Goal: Obtain resource: Obtain resource

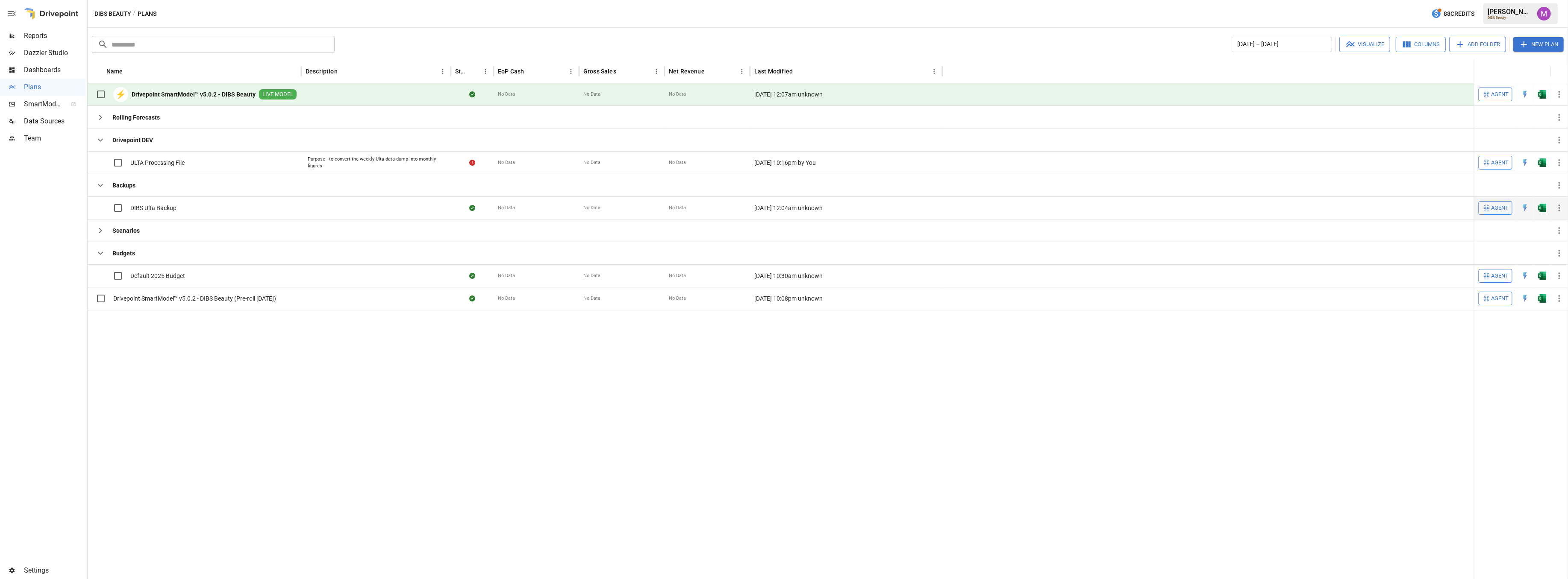
click at [158, 209] on span "DIBS Ulta Backup" at bounding box center [153, 208] width 46 height 8
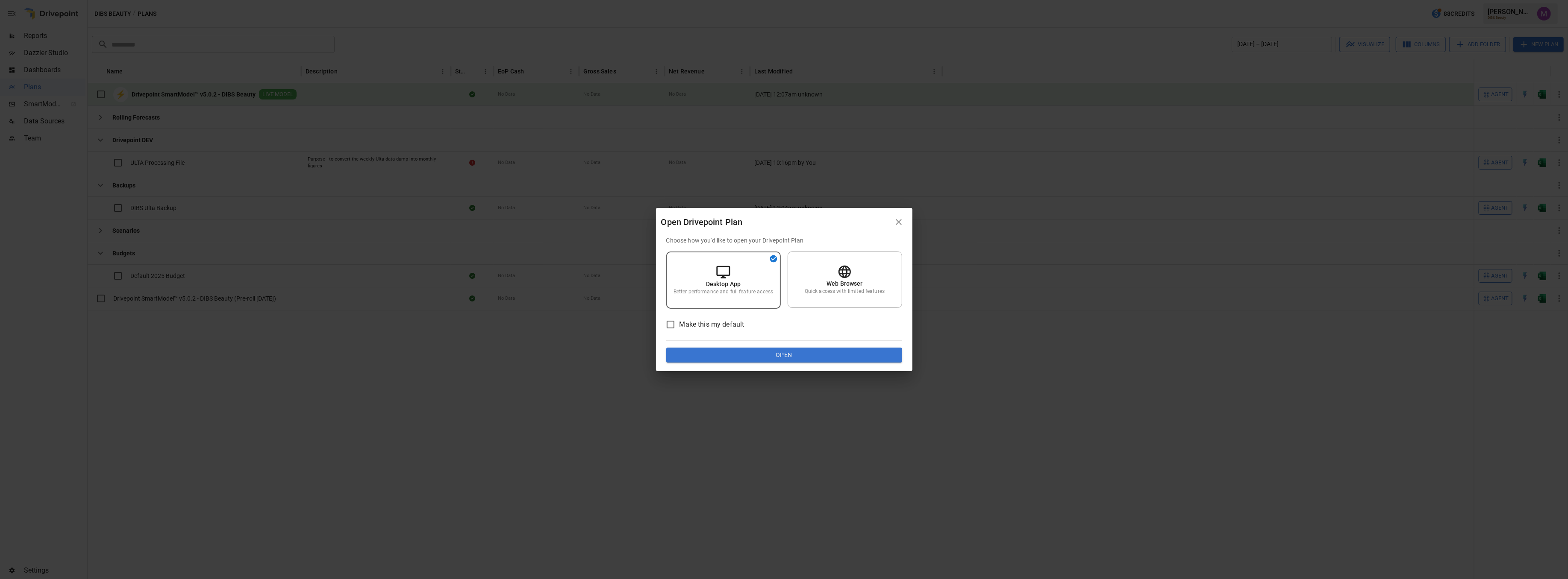
click at [756, 353] on button "Open" at bounding box center [784, 355] width 236 height 16
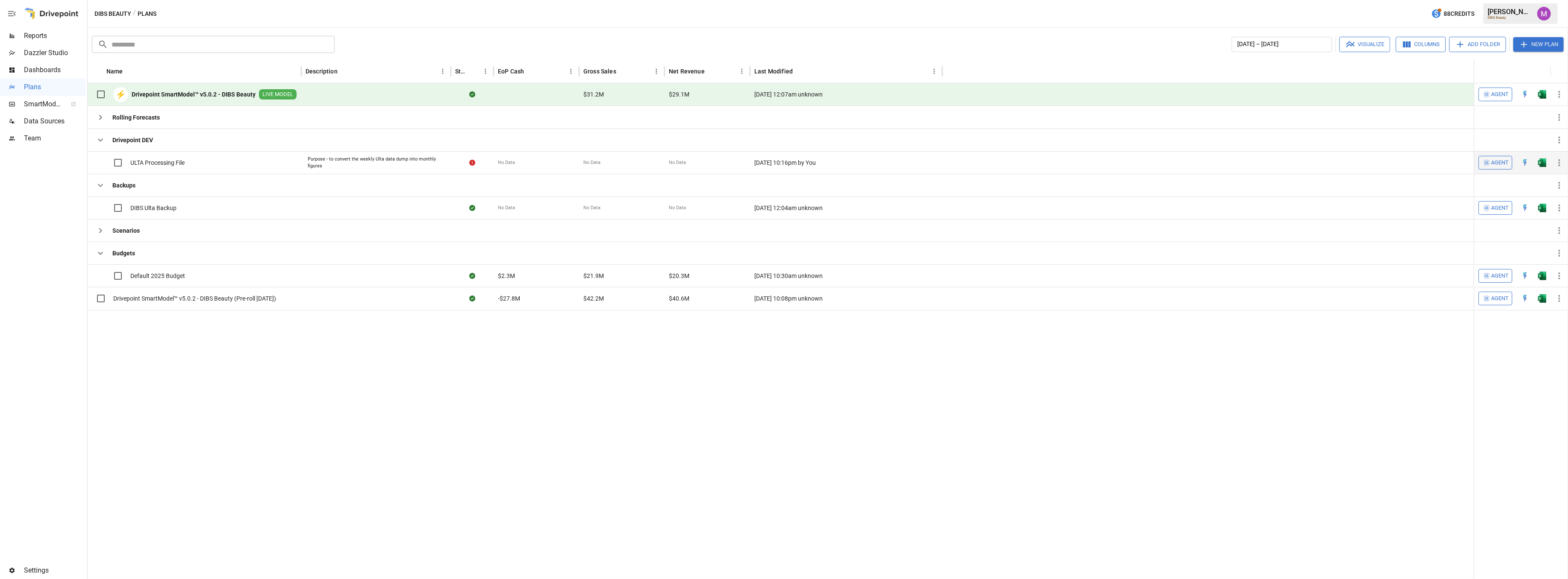
click at [170, 158] on div "ULTA Processing File" at bounding box center [138, 163] width 93 height 18
click at [199, 371] on div at bounding box center [781, 445] width 1386 height 269
click at [144, 205] on span "DIBS Ulta Backup" at bounding box center [153, 208] width 46 height 8
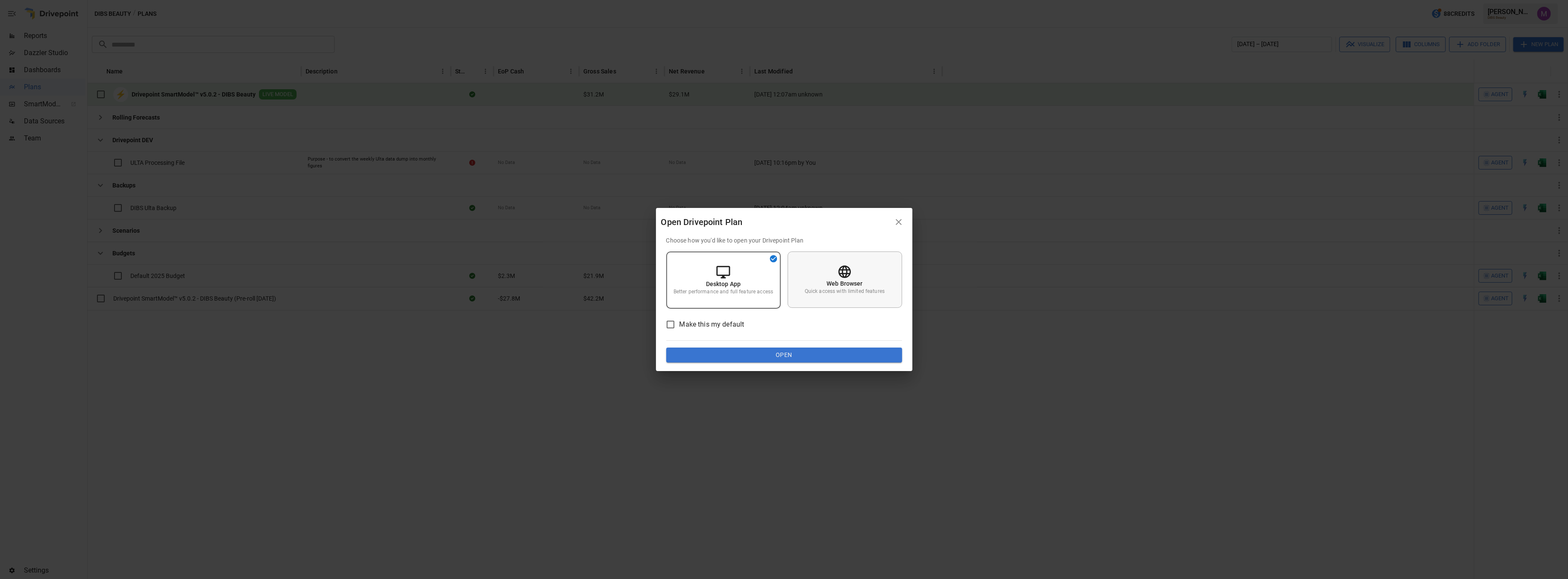
click at [851, 276] on icon at bounding box center [844, 272] width 15 height 15
click at [783, 353] on button "Open" at bounding box center [784, 355] width 236 height 16
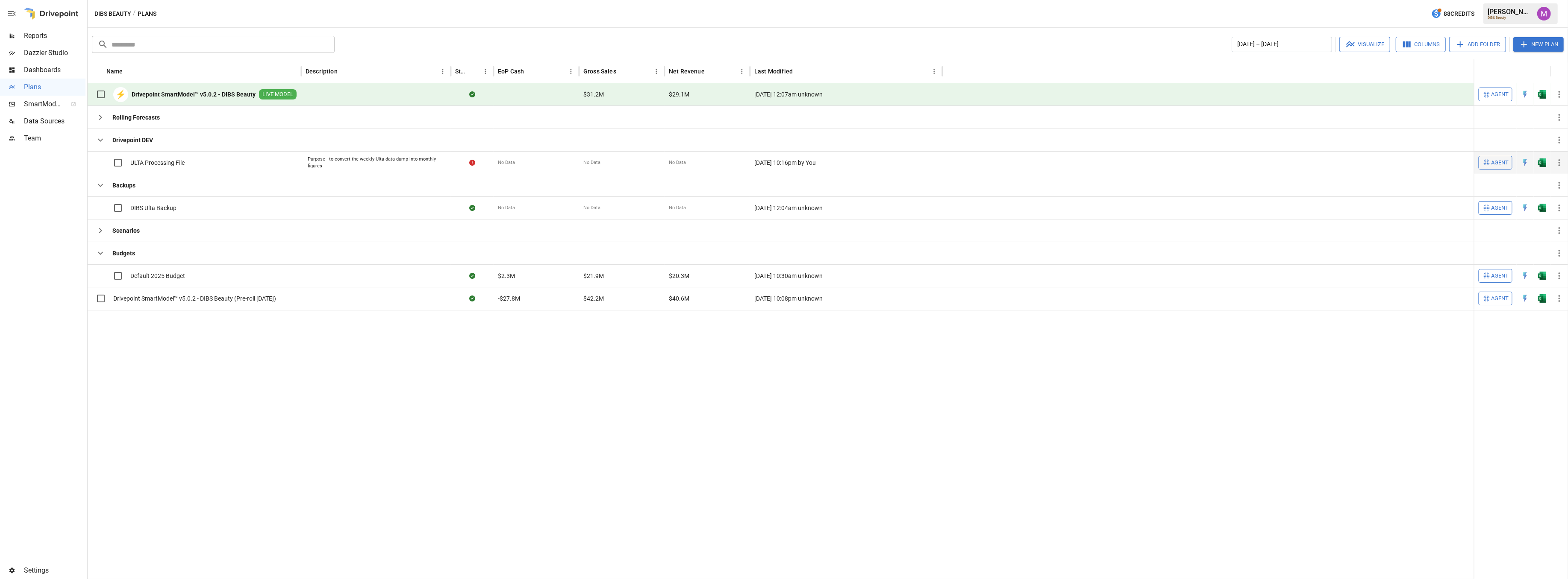
click at [179, 164] on span "ULTA Processing File" at bounding box center [157, 162] width 54 height 8
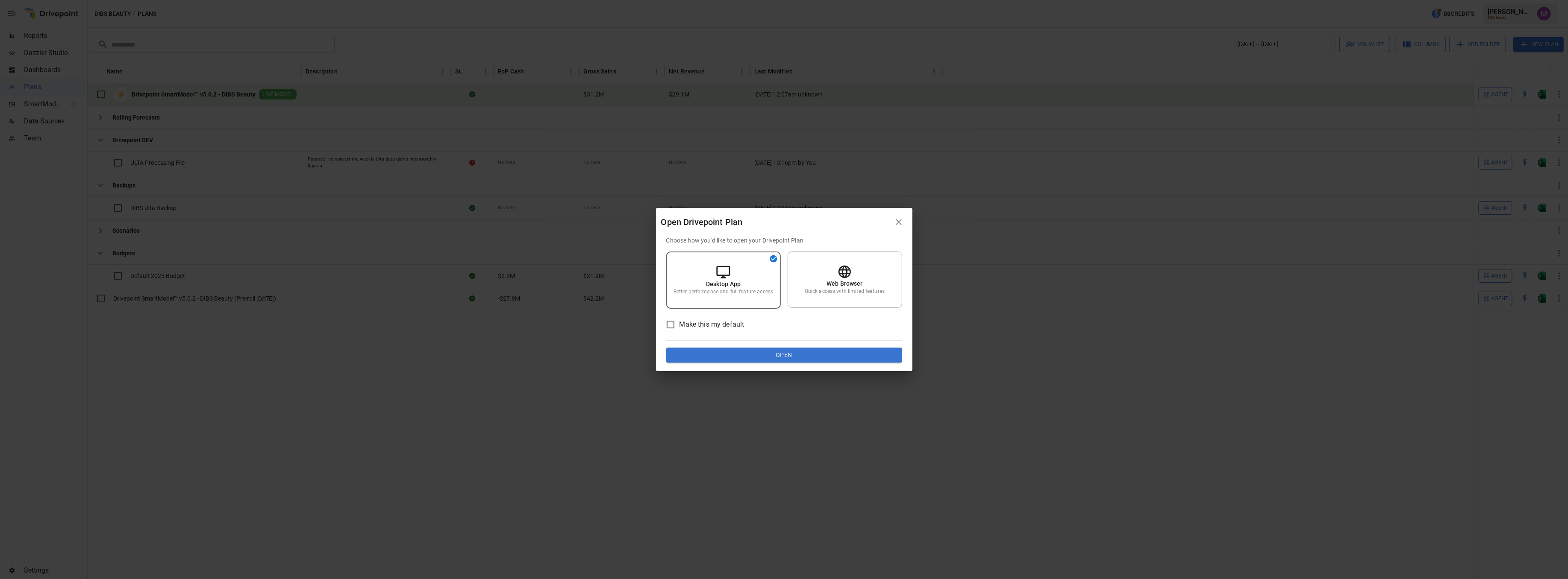
click at [759, 356] on button "Open" at bounding box center [784, 355] width 236 height 16
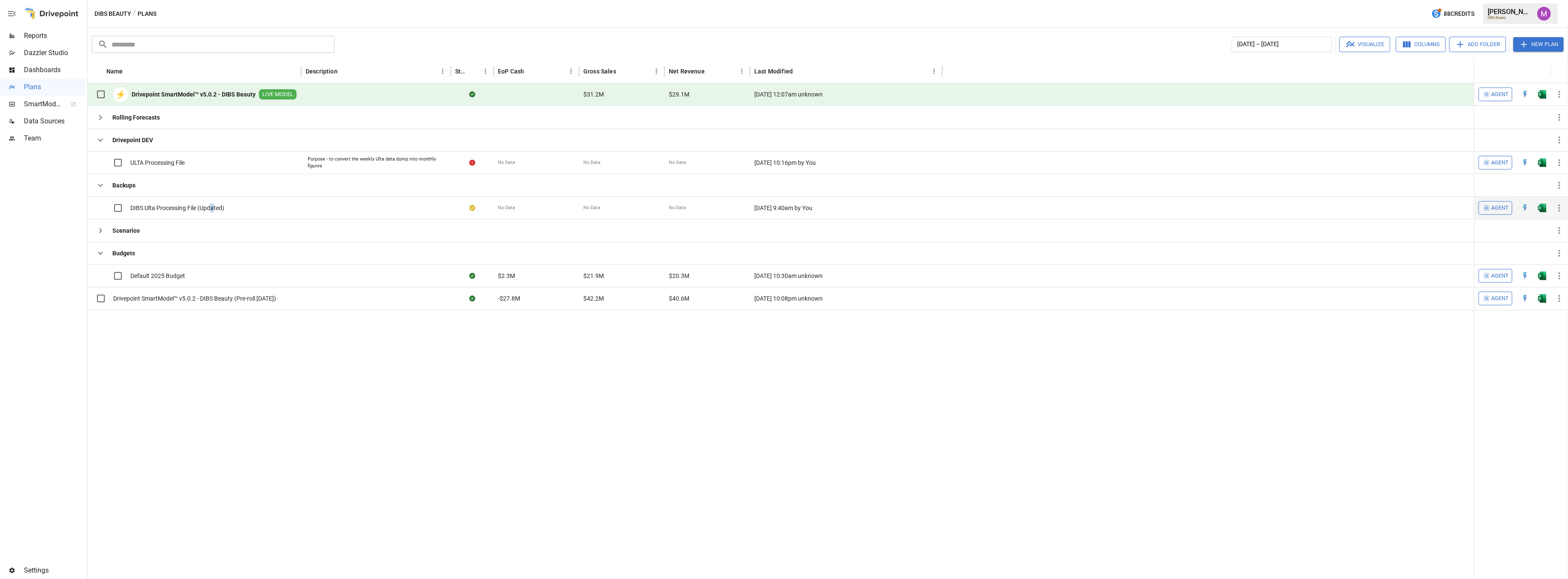
click at [212, 202] on div "DIBS Ulta Processing File (Updated)" at bounding box center [158, 208] width 133 height 18
click at [182, 161] on span "DIBS Ulta Processing File (Updated)" at bounding box center [177, 162] width 94 height 8
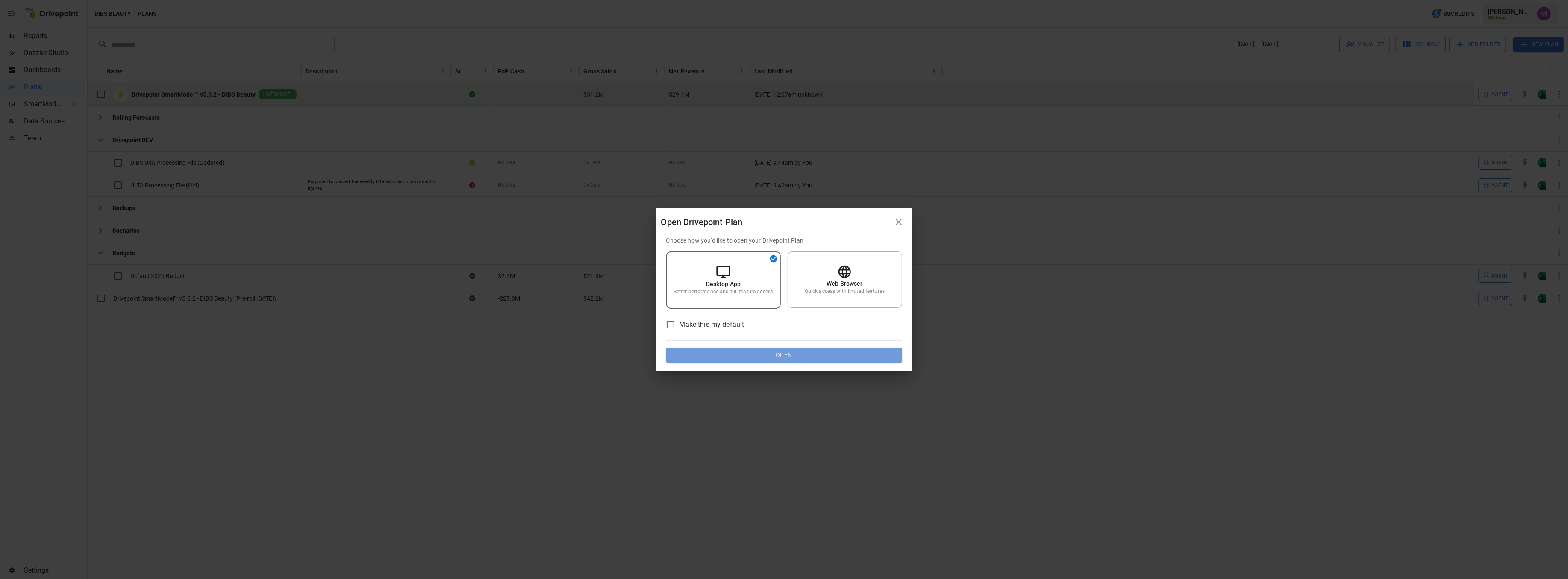
click at [781, 350] on button "Open" at bounding box center [784, 355] width 236 height 16
